Goal: Check status: Check status

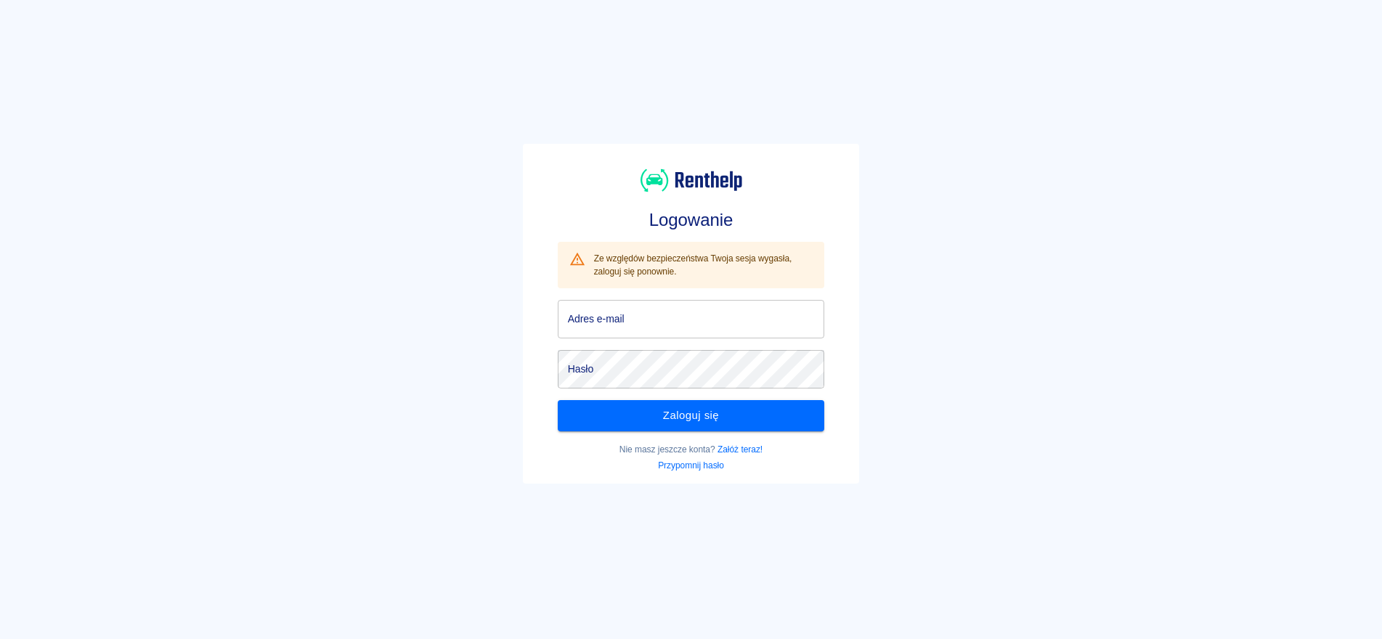
type input "[EMAIL_ADDRESS][DOMAIN_NAME]"
click at [643, 322] on input "[EMAIL_ADDRESS][DOMAIN_NAME]" at bounding box center [691, 319] width 267 height 38
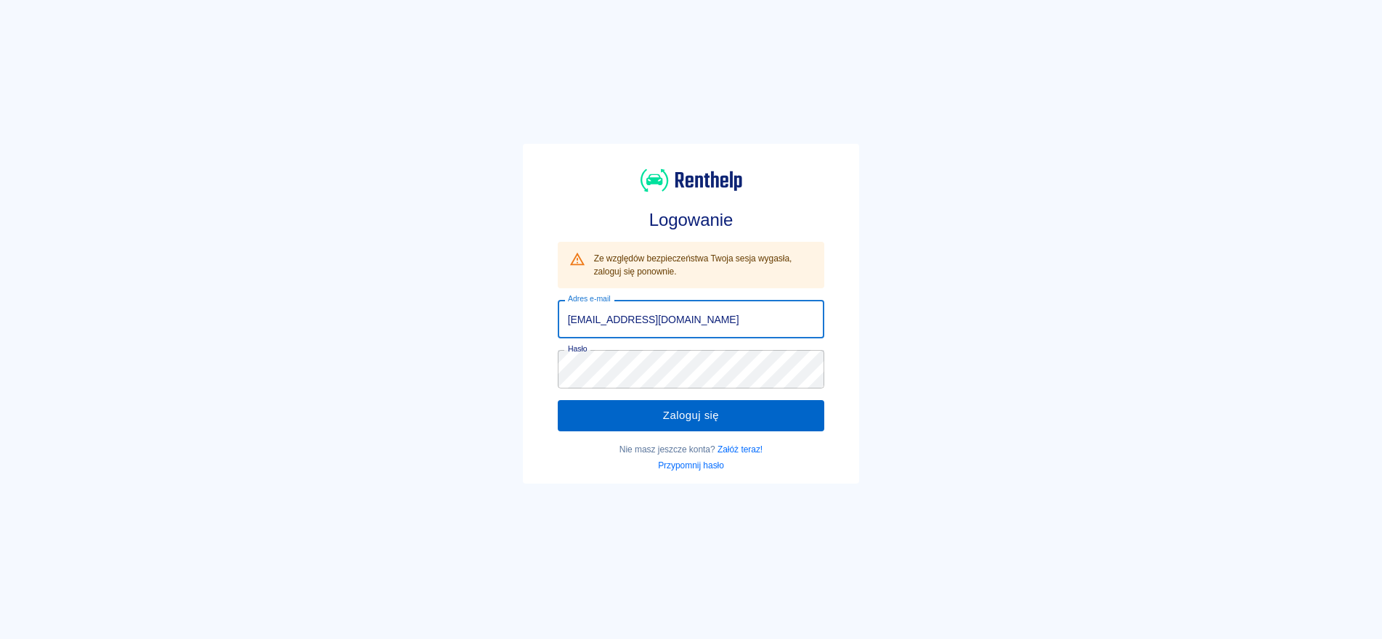
click at [644, 415] on button "Zaloguj się" at bounding box center [691, 415] width 267 height 30
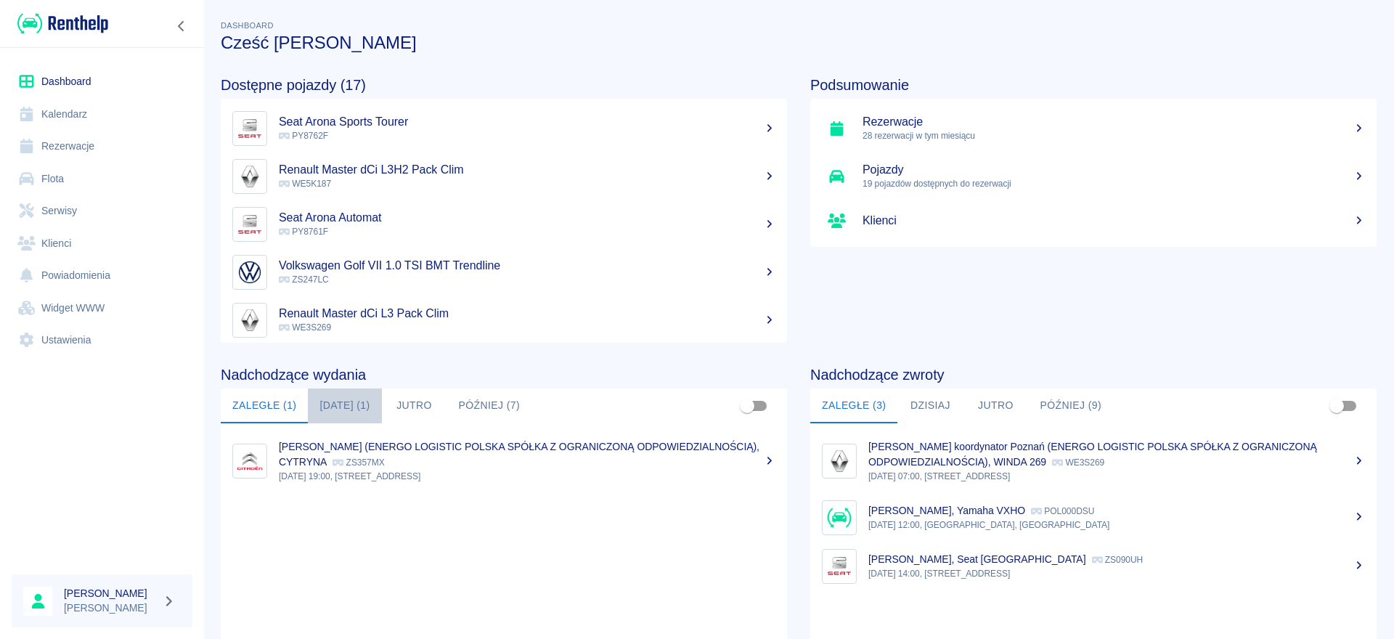
click at [343, 397] on button "[DATE] (1)" at bounding box center [344, 405] width 73 height 35
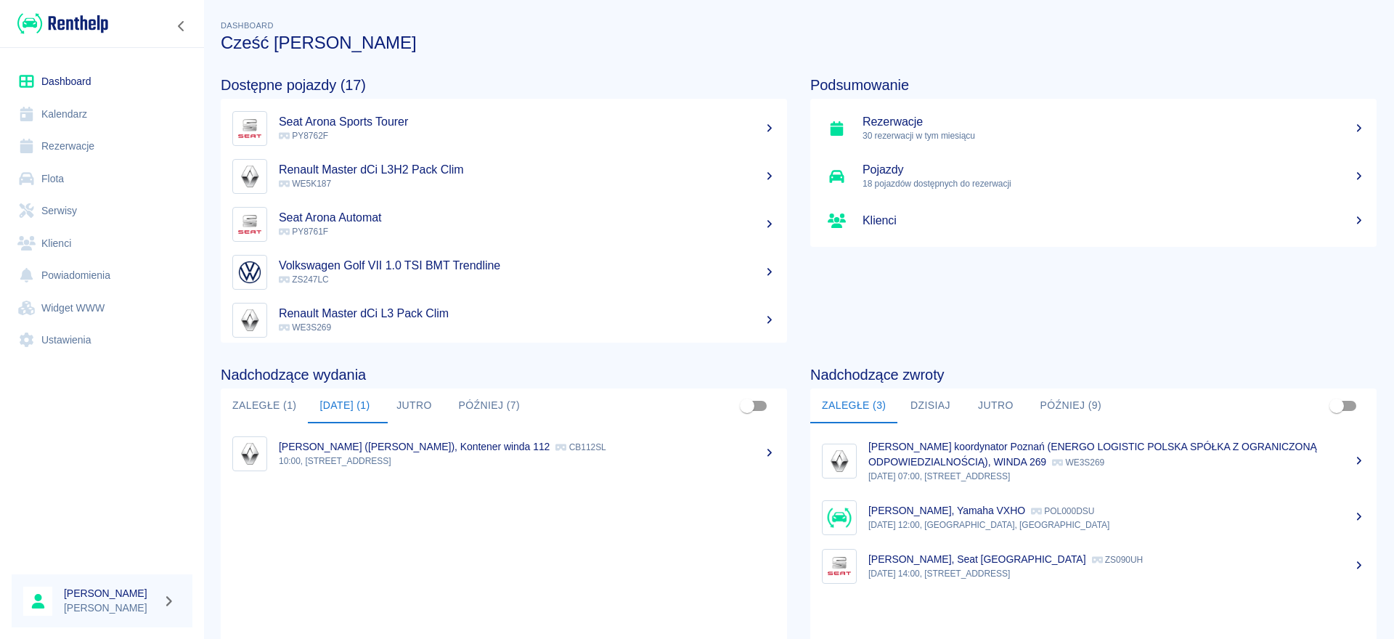
click at [401, 401] on button "Jutro" at bounding box center [414, 405] width 65 height 35
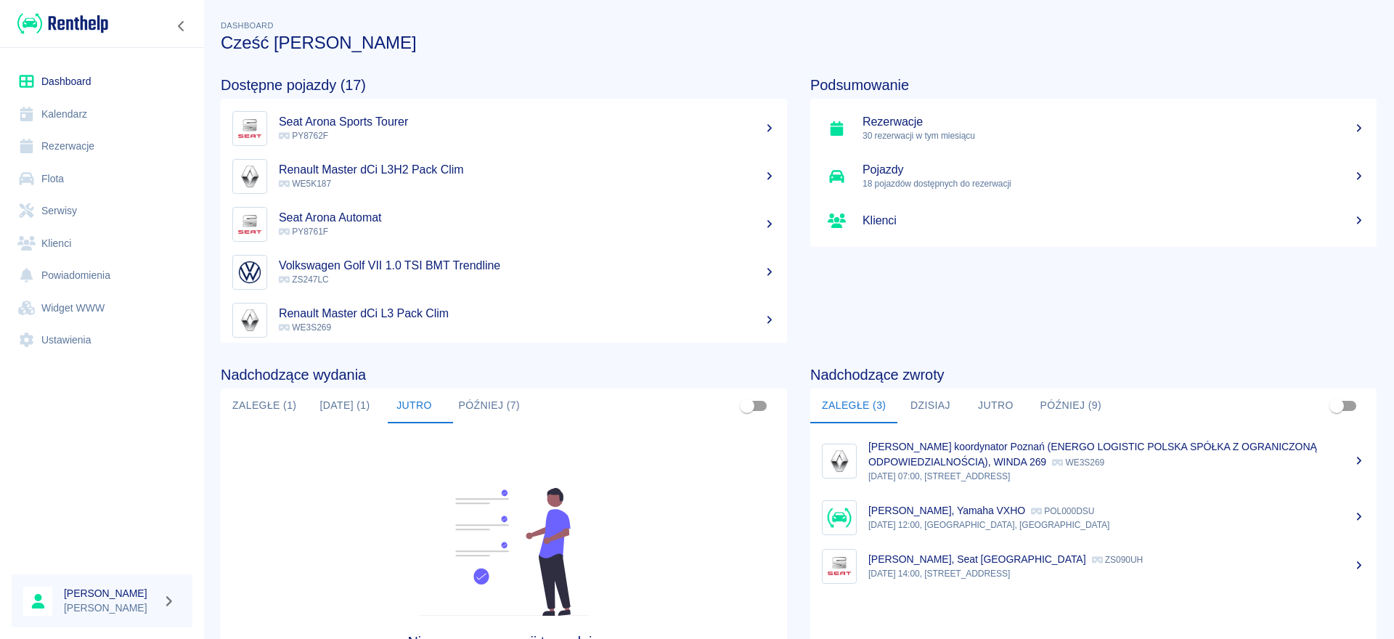
click at [341, 394] on button "[DATE] (1)" at bounding box center [344, 405] width 73 height 35
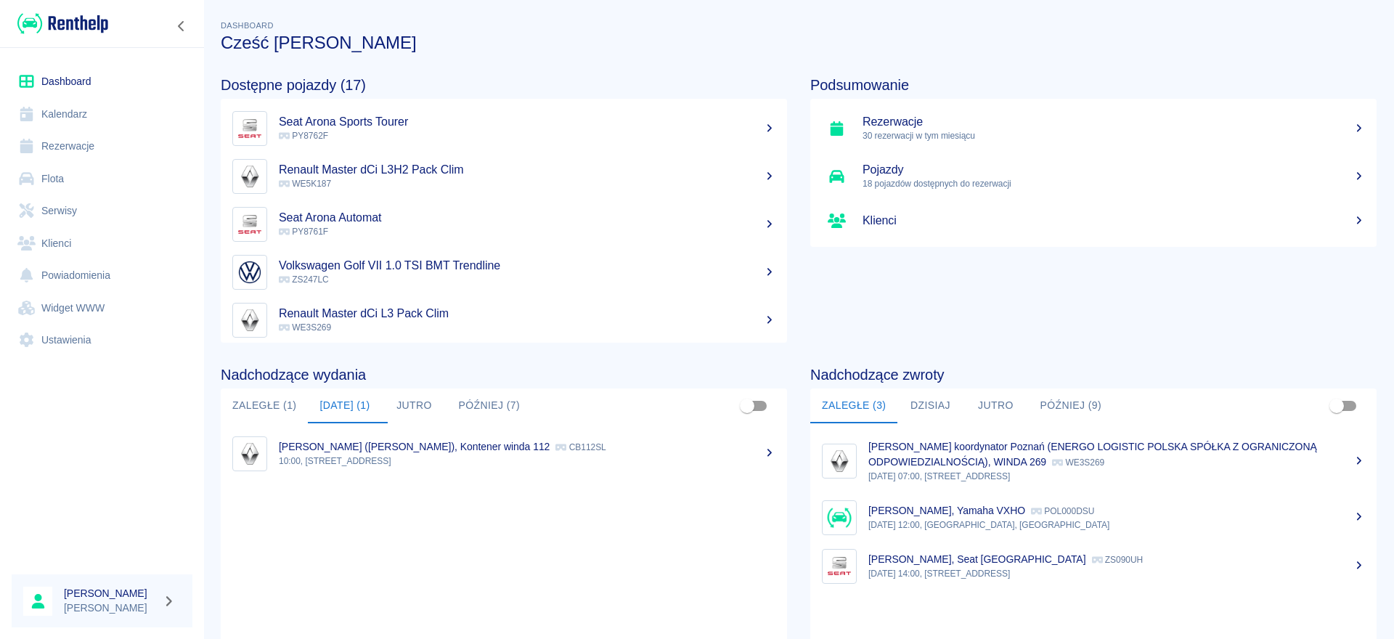
click at [934, 576] on p "[DATE] 14:00, [STREET_ADDRESS]" at bounding box center [1116, 573] width 497 height 13
drag, startPoint x: 918, startPoint y: 409, endPoint x: 929, endPoint y: 409, distance: 10.9
click at [919, 409] on button "Dzisiaj" at bounding box center [929, 405] width 65 height 35
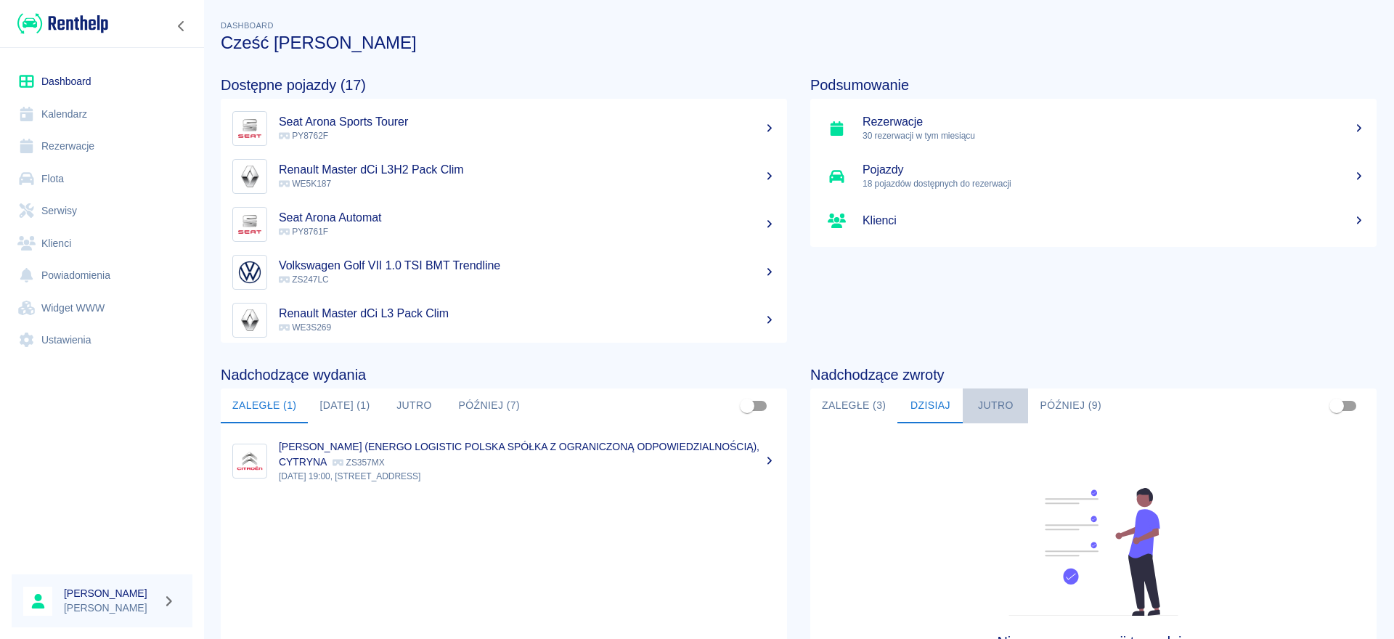
click at [979, 404] on button "Jutro" at bounding box center [995, 405] width 65 height 35
click at [1057, 406] on button "Później (9)" at bounding box center [1070, 405] width 85 height 35
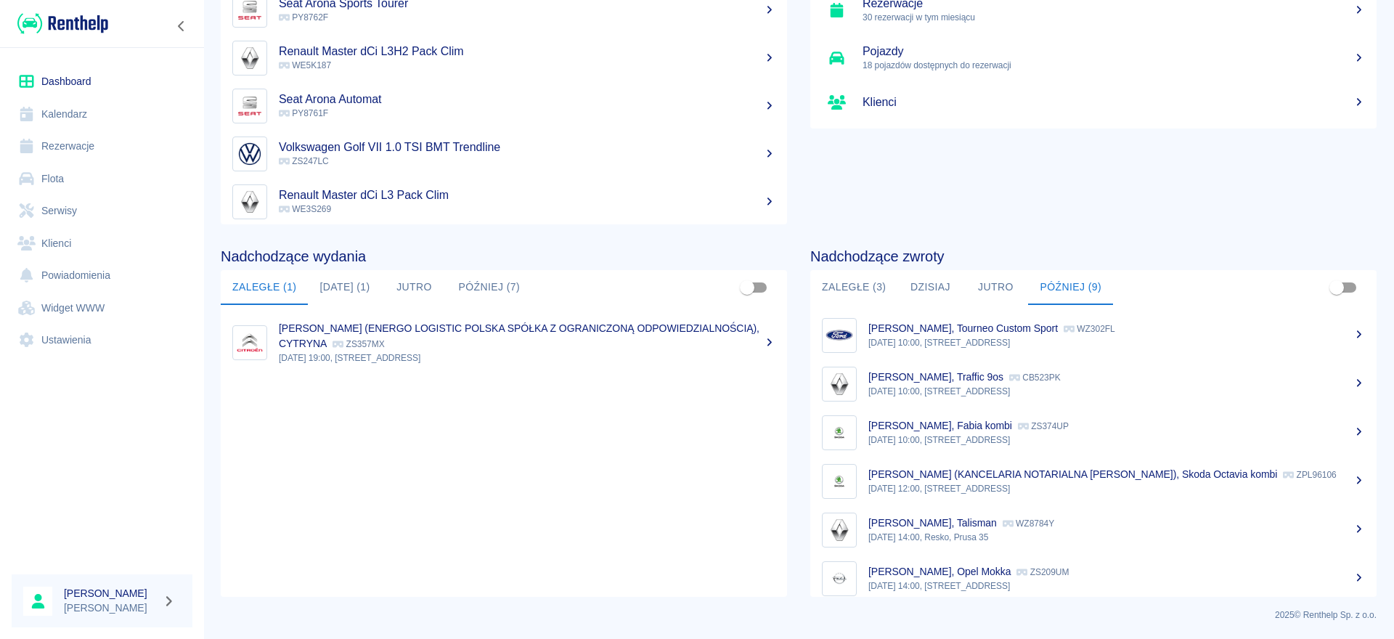
click at [985, 288] on button "Jutro" at bounding box center [995, 287] width 65 height 35
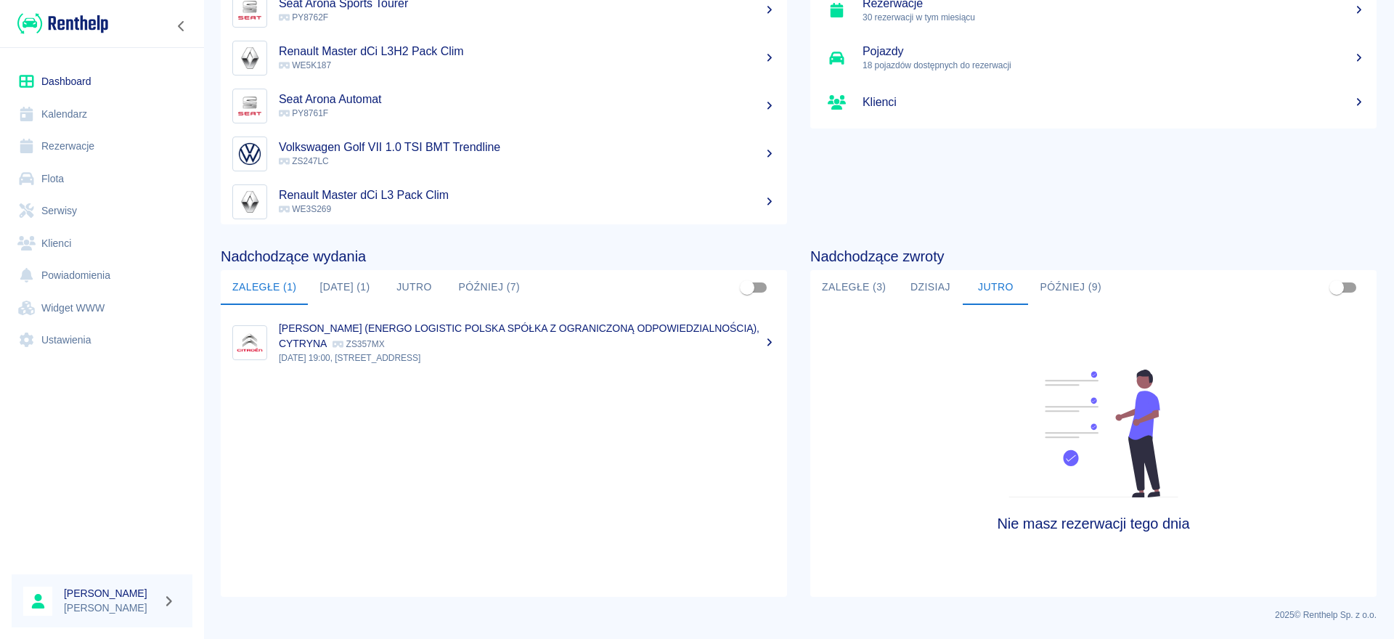
click at [910, 279] on button "Dzisiaj" at bounding box center [929, 287] width 65 height 35
click at [852, 290] on button "Zaległe (3)" at bounding box center [853, 287] width 87 height 35
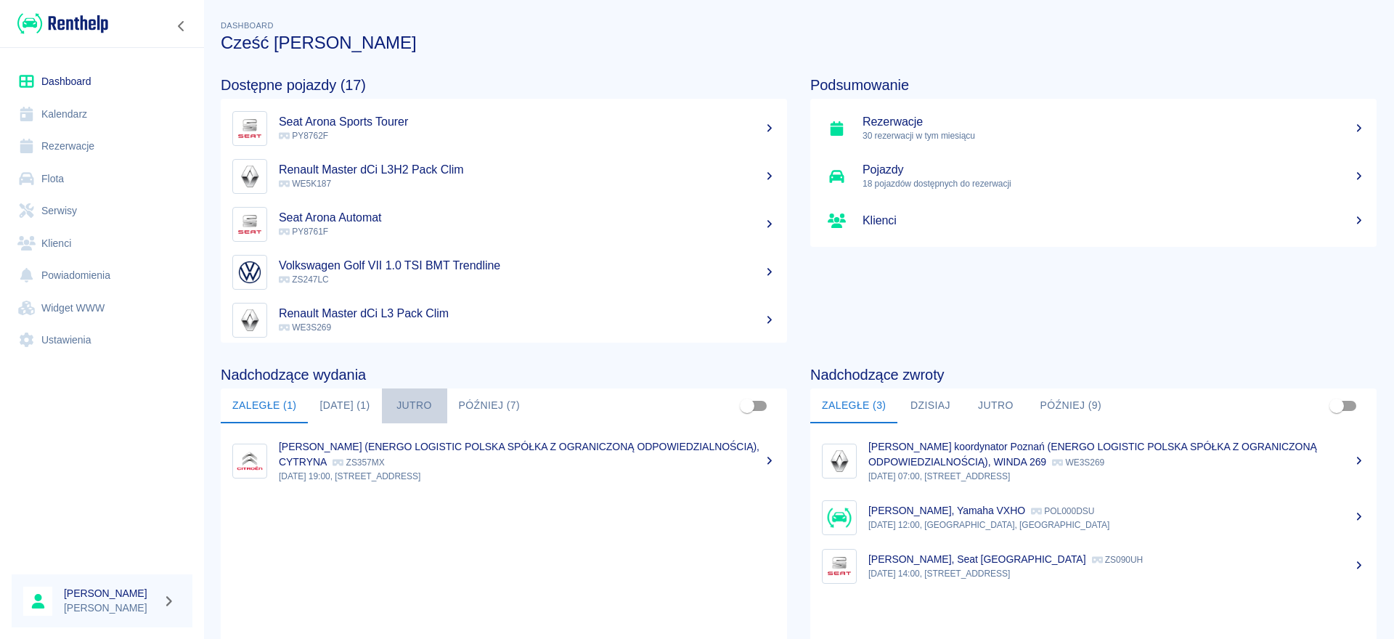
click at [406, 404] on button "Jutro" at bounding box center [414, 405] width 65 height 35
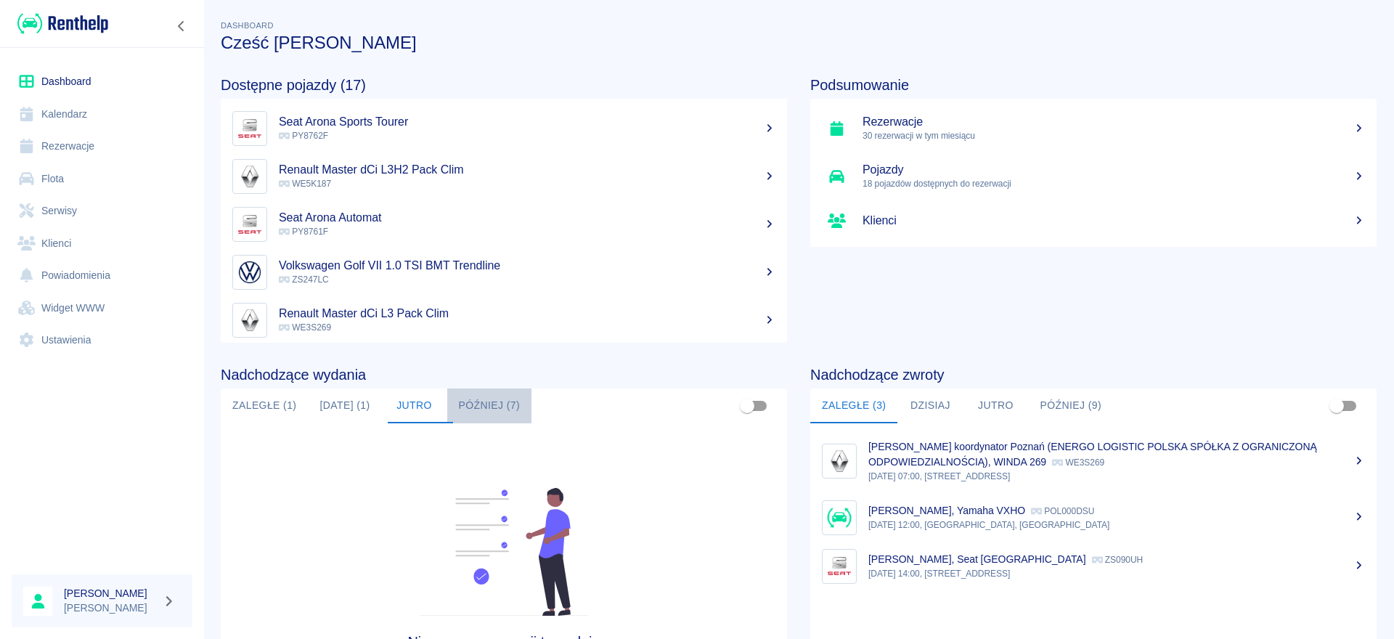
click at [496, 401] on button "Później (7)" at bounding box center [489, 405] width 85 height 35
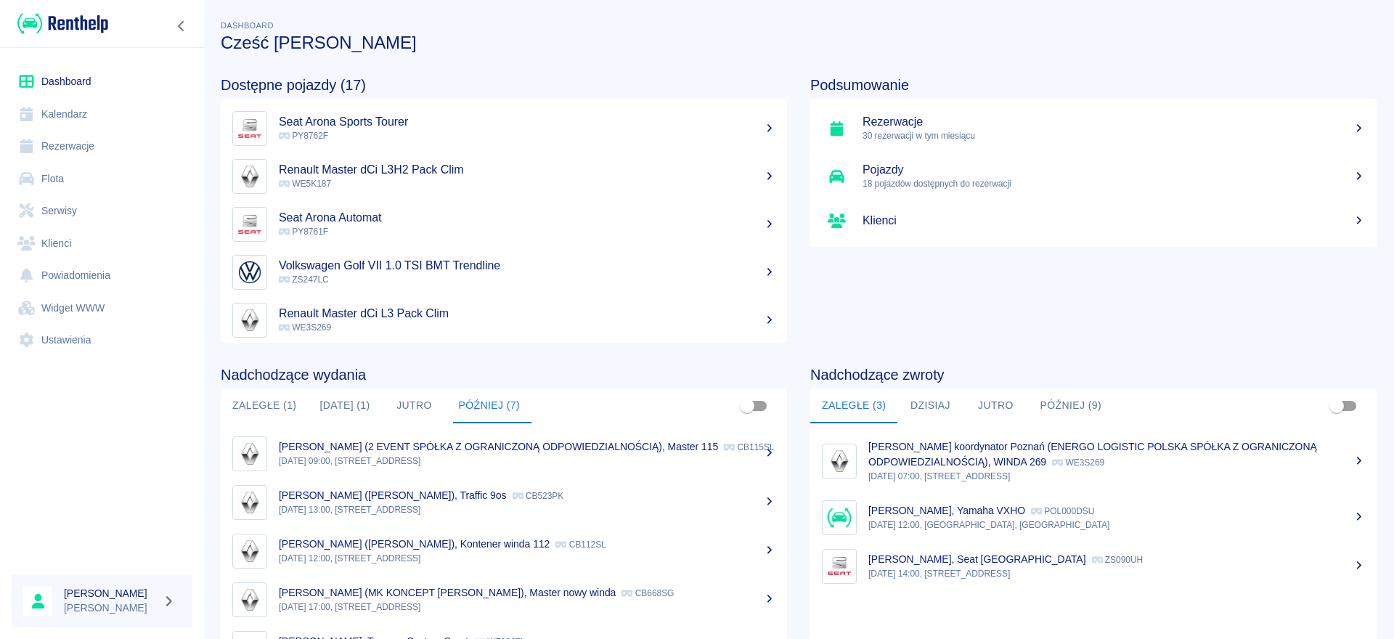
click at [250, 402] on button "Zaległe (1)" at bounding box center [264, 405] width 87 height 35
